Goal: Task Accomplishment & Management: Manage account settings

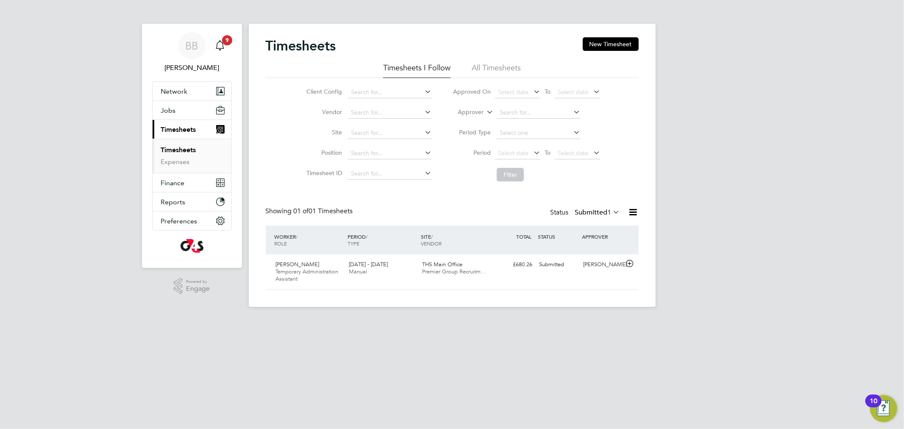
scroll to position [21, 74]
click at [414, 266] on div "[DATE] - [DATE] Manual" at bounding box center [381, 268] width 73 height 21
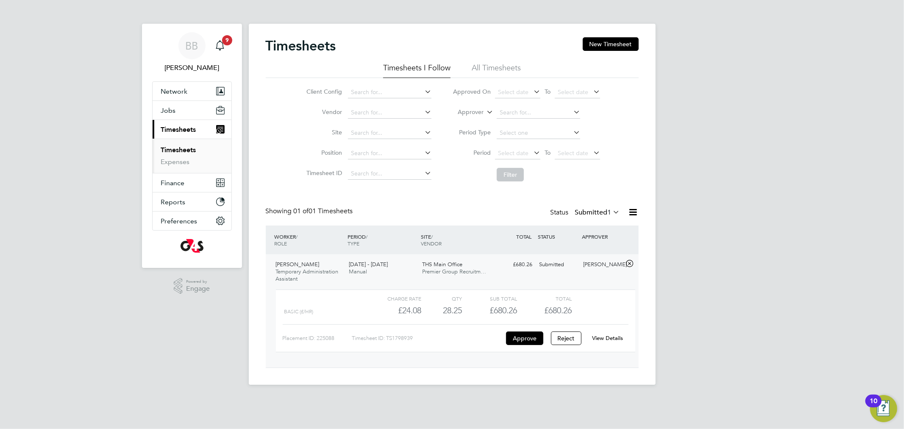
click at [365, 279] on div "[PERSON_NAME] Temporary Administration Assistant [DATE] - [DATE] [DATE] - [DATE…" at bounding box center [452, 310] width 373 height 113
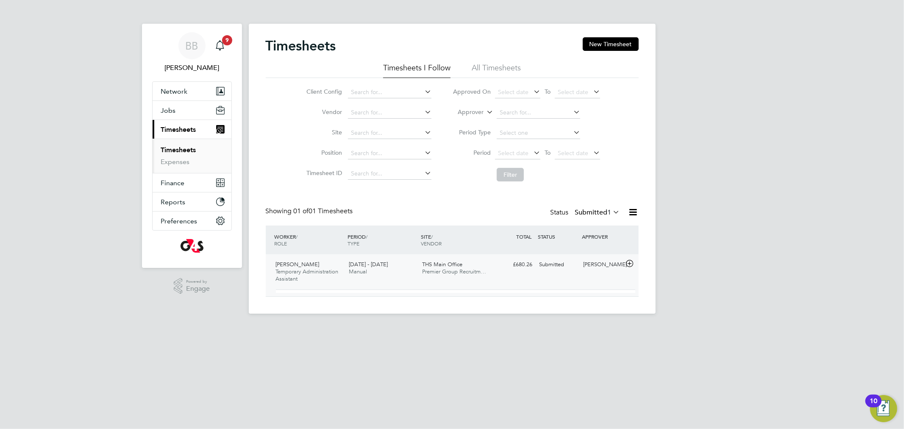
click at [365, 279] on div "[PERSON_NAME] Temporary Administration Assistant [DATE] - [DATE] [DATE] - [DATE…" at bounding box center [452, 275] width 373 height 42
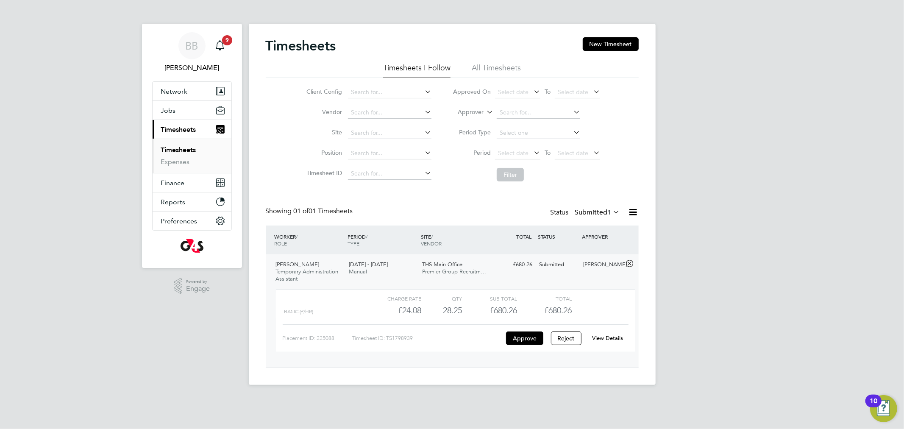
click at [352, 264] on span "[DATE] - [DATE]" at bounding box center [368, 264] width 39 height 7
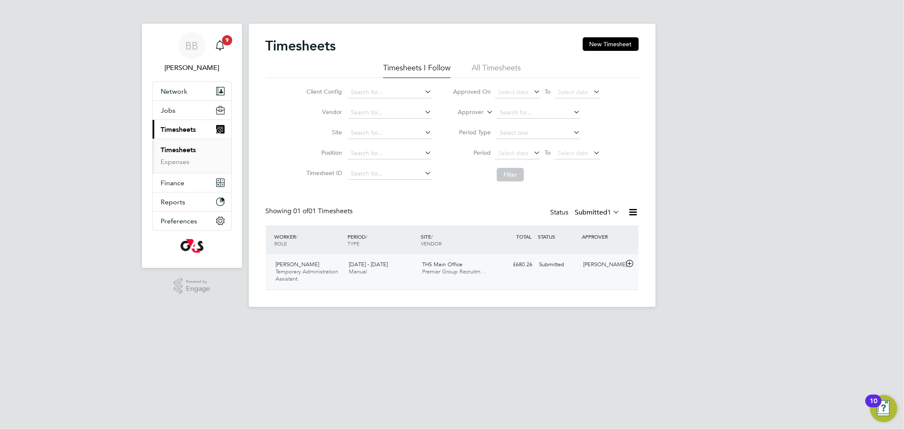
click at [353, 271] on span "Manual" at bounding box center [358, 271] width 18 height 7
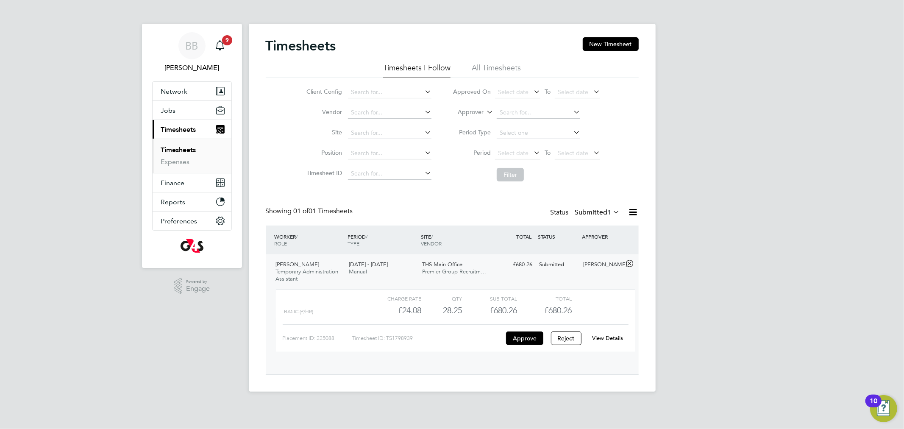
click at [353, 271] on span "Manual" at bounding box center [358, 271] width 18 height 7
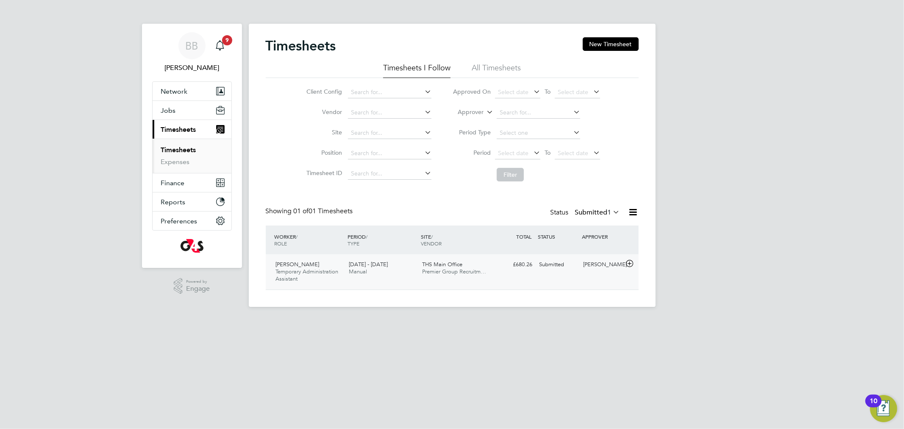
click at [365, 278] on div "[DATE] - [DATE] Manual" at bounding box center [381, 268] width 73 height 21
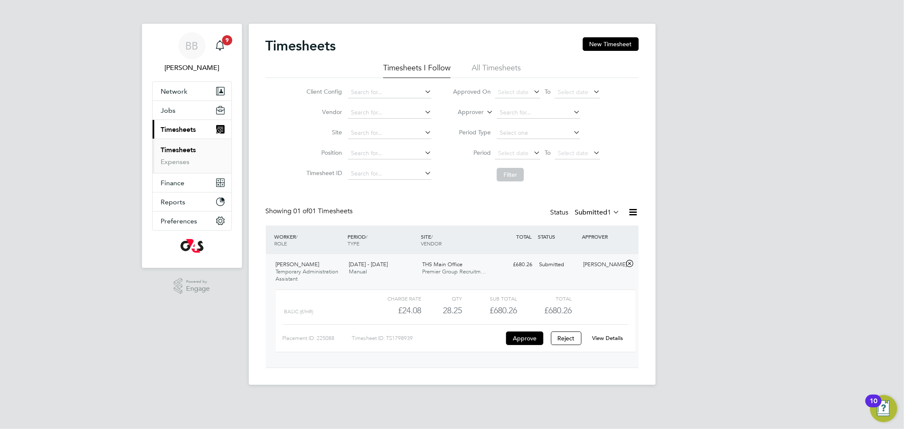
click at [325, 318] on div "Basic (£/HR)" at bounding box center [325, 312] width 82 height 14
click at [325, 315] on div "Basic (£/HR)" at bounding box center [325, 312] width 82 height 14
click at [332, 266] on div "[PERSON_NAME] Temporary Administration Assistant [DATE] - [DATE]" at bounding box center [308, 272] width 73 height 28
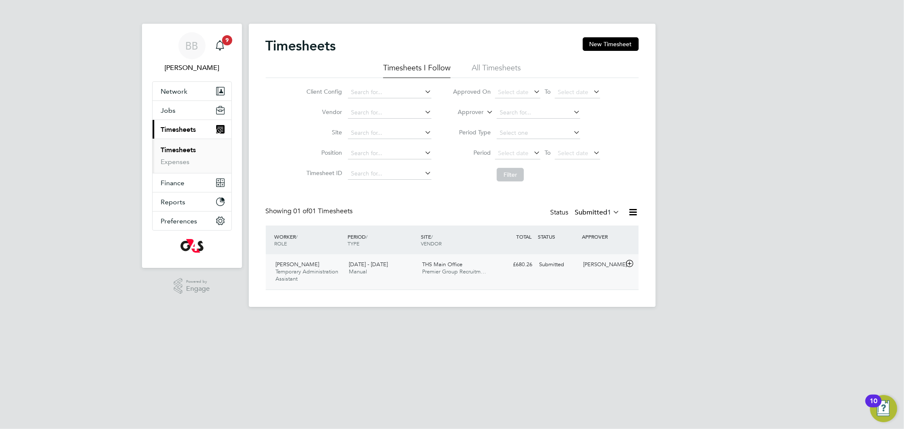
click at [327, 280] on div "[PERSON_NAME] Temporary Administration Assistant [DATE] - [DATE]" at bounding box center [308, 272] width 73 height 28
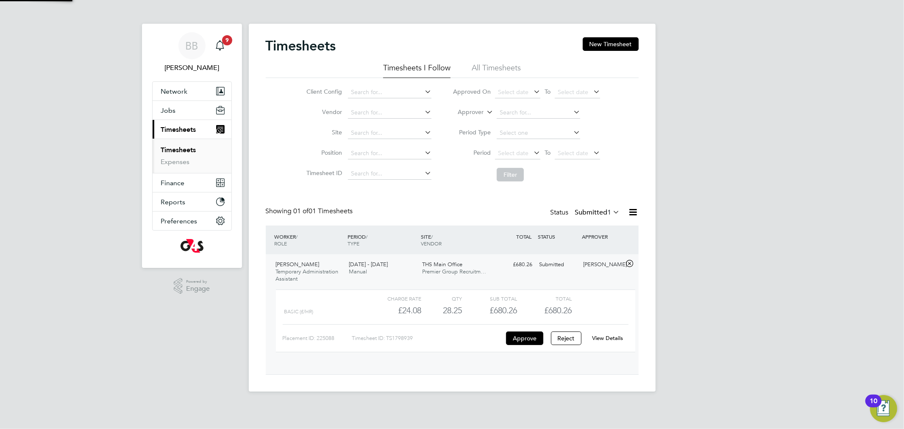
click at [327, 280] on div "[PERSON_NAME] Temporary Administration Assistant [DATE] - [DATE]" at bounding box center [308, 272] width 73 height 28
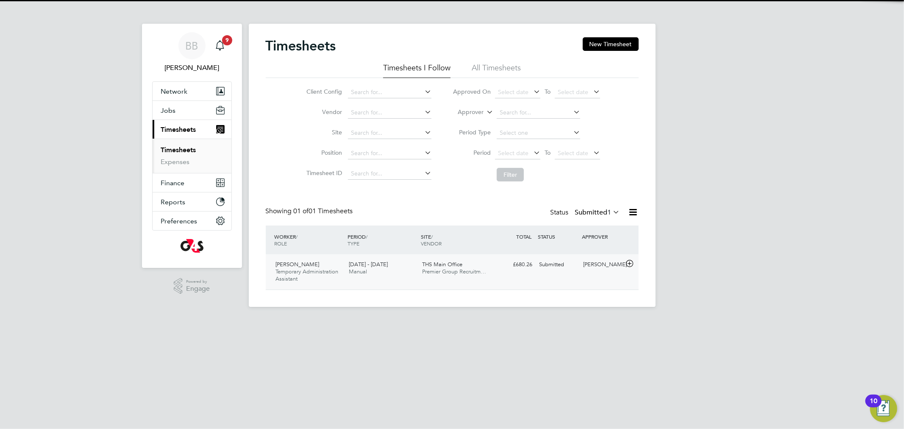
click at [325, 276] on div "[PERSON_NAME] Temporary Administration Assistant [DATE] - [DATE]" at bounding box center [308, 272] width 73 height 28
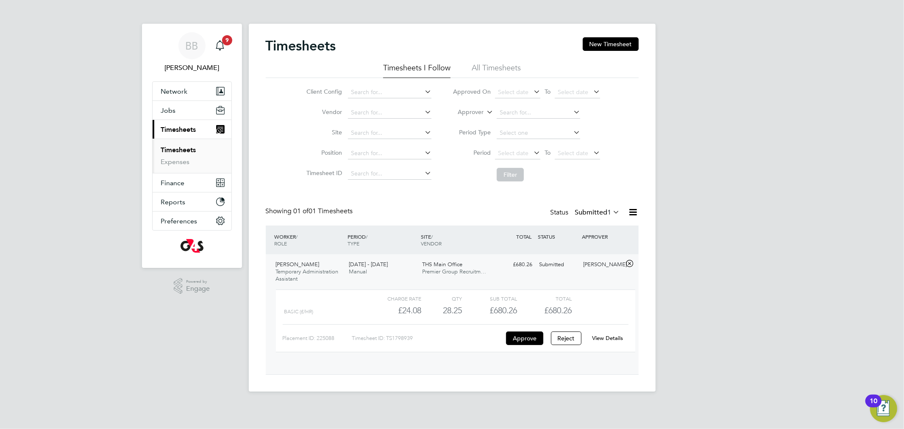
click at [325, 276] on div "[PERSON_NAME] Temporary Administration Assistant [DATE] - [DATE]" at bounding box center [308, 272] width 73 height 28
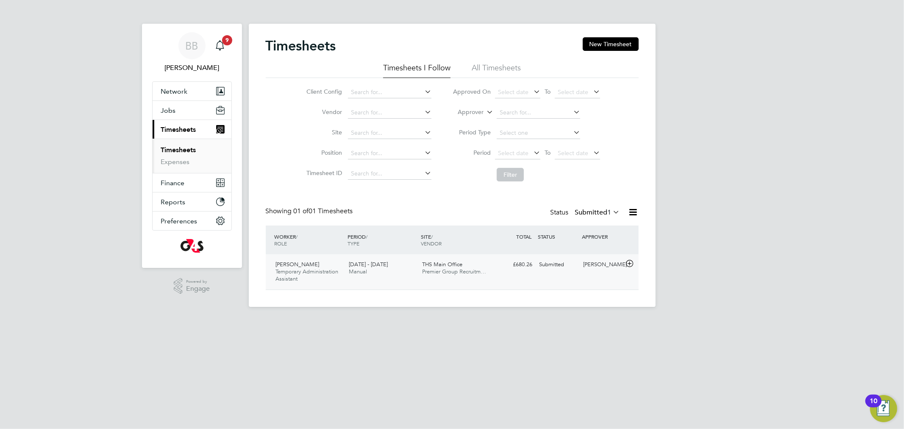
click at [325, 276] on div "[PERSON_NAME] Temporary Administration Assistant [DATE] - [DATE]" at bounding box center [308, 272] width 73 height 28
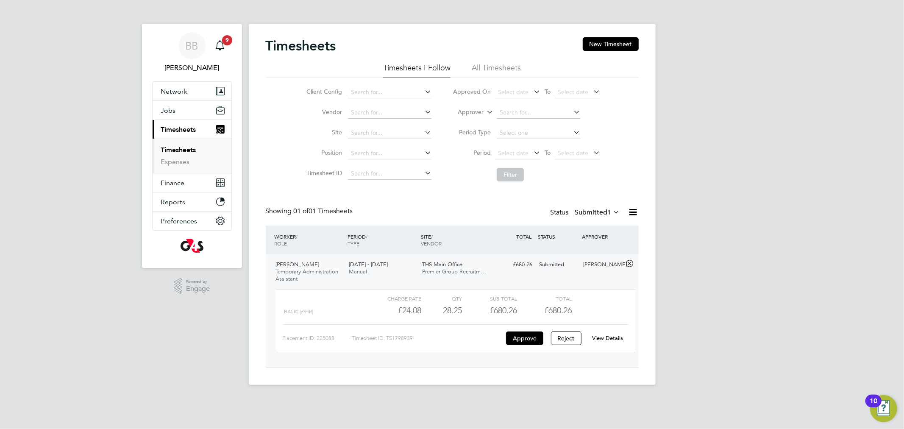
click at [364, 305] on div "Basic (£/HR)" at bounding box center [325, 312] width 82 height 14
click at [365, 305] on div "Basic (£/HR)" at bounding box center [325, 312] width 82 height 14
click at [189, 35] on div "BB" at bounding box center [191, 45] width 27 height 27
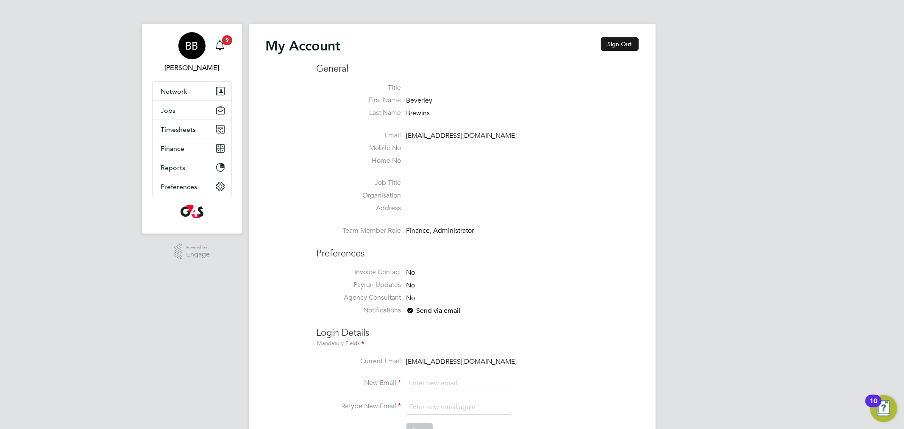
click at [611, 43] on button "Sign Out" at bounding box center [620, 44] width 38 height 14
